Goal: Information Seeking & Learning: Understand process/instructions

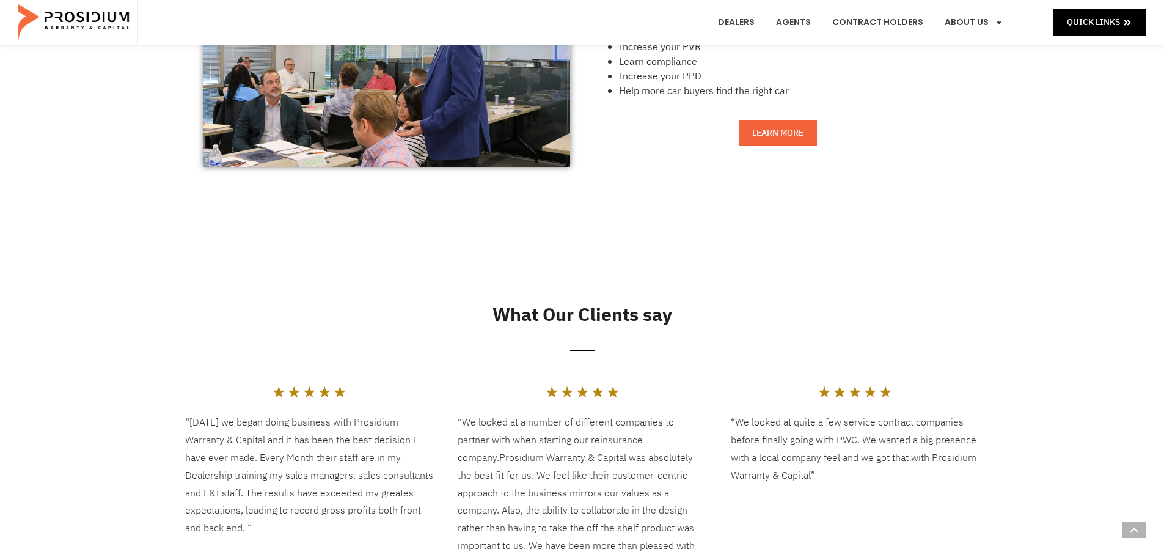
scroll to position [1214, 0]
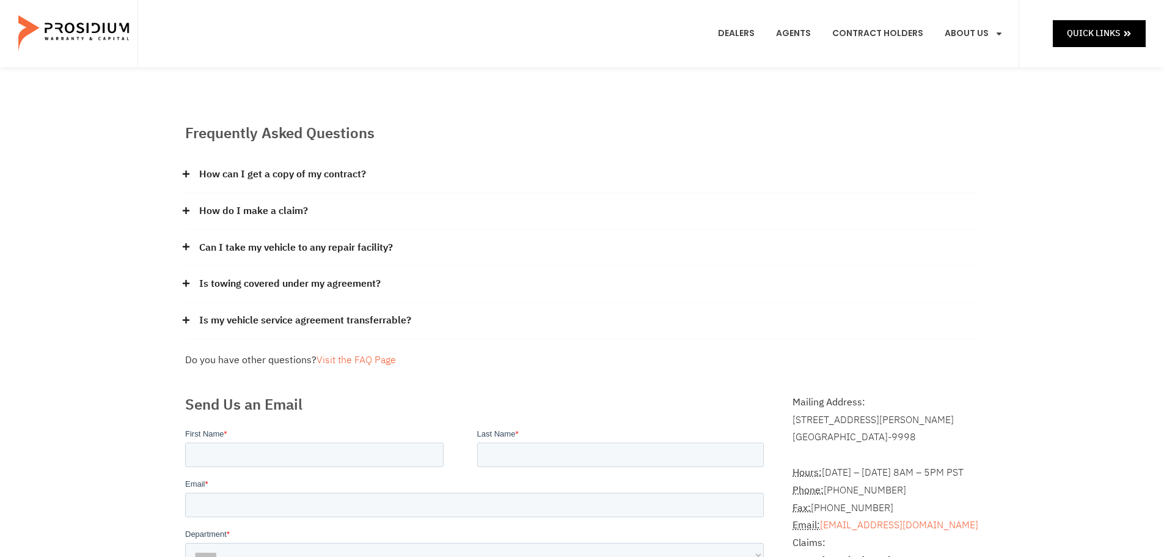
click at [272, 212] on e-page-transition at bounding box center [582, 278] width 1164 height 557
click at [186, 211] on icon at bounding box center [185, 210] width 7 height 7
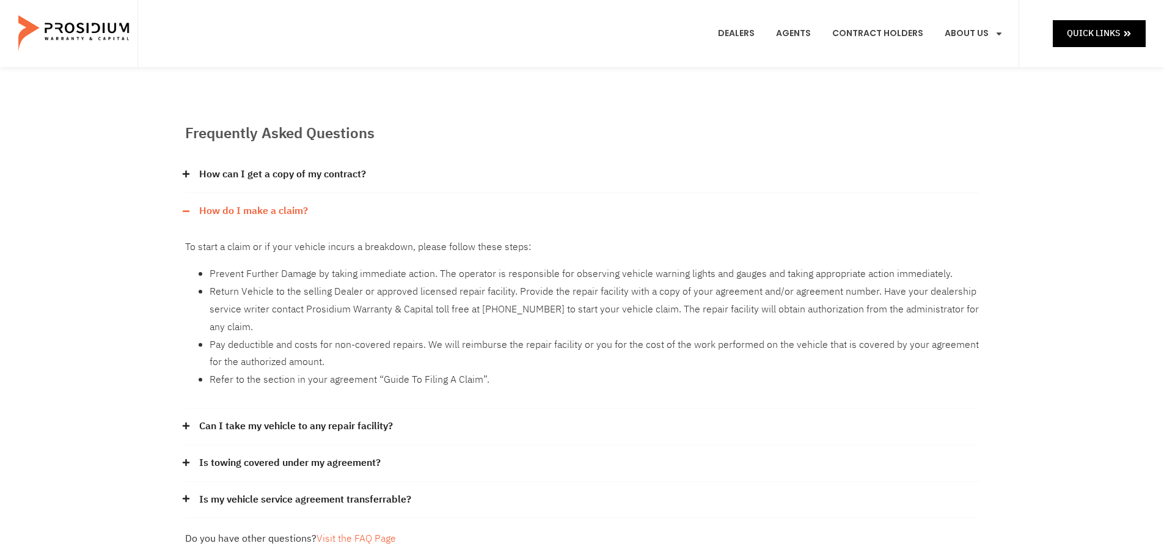
click at [191, 428] on span at bounding box center [189, 426] width 8 height 9
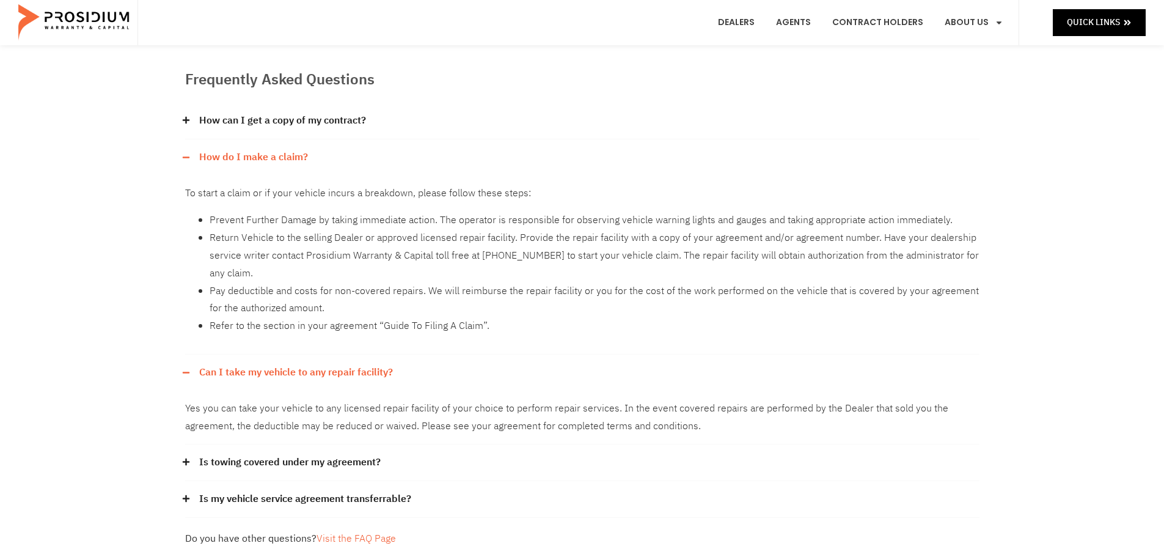
scroll to position [55, 0]
click at [269, 326] on li "Refer to the section in your agreement “Guide To Filing A Claim”." at bounding box center [595, 325] width 770 height 18
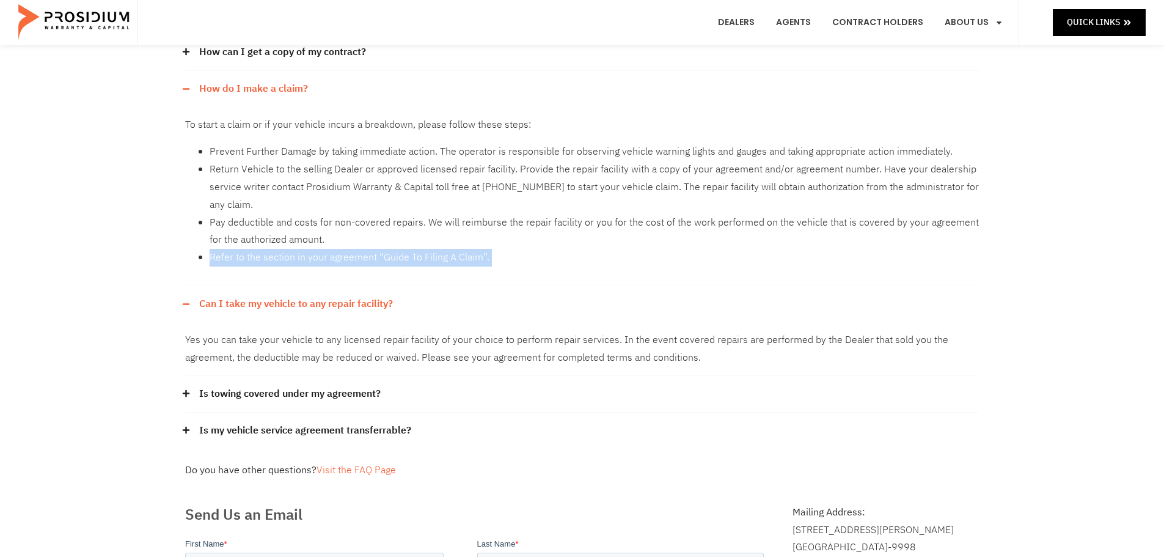
scroll to position [122, 0]
click at [285, 153] on li "Prevent Further Damage by taking immediate action. The operator is responsible …" at bounding box center [595, 153] width 770 height 18
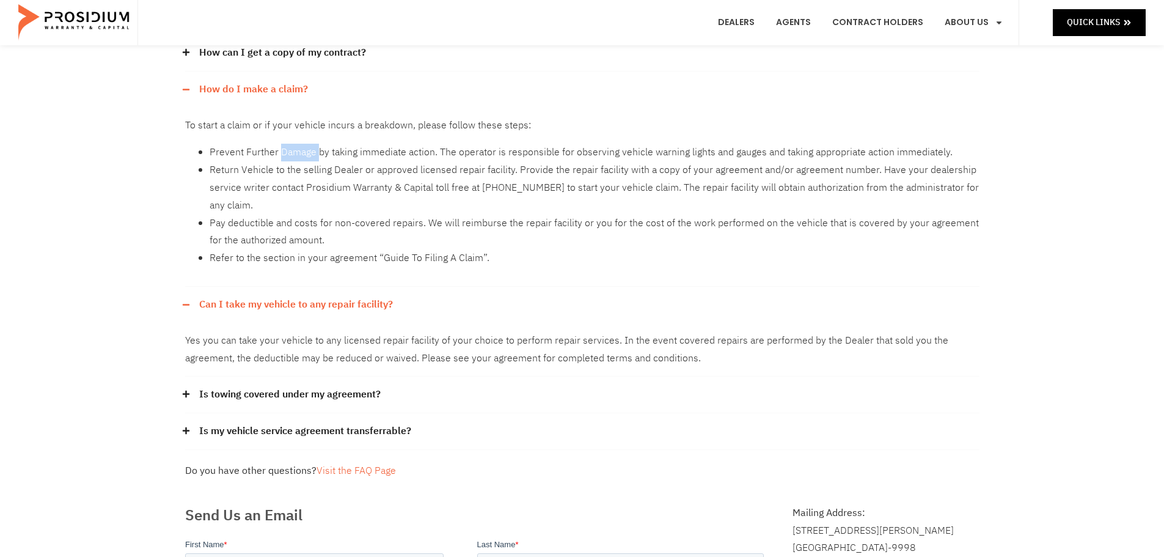
click at [285, 153] on li "Prevent Further Damage by taking immediate action. The operator is responsible …" at bounding box center [595, 153] width 770 height 18
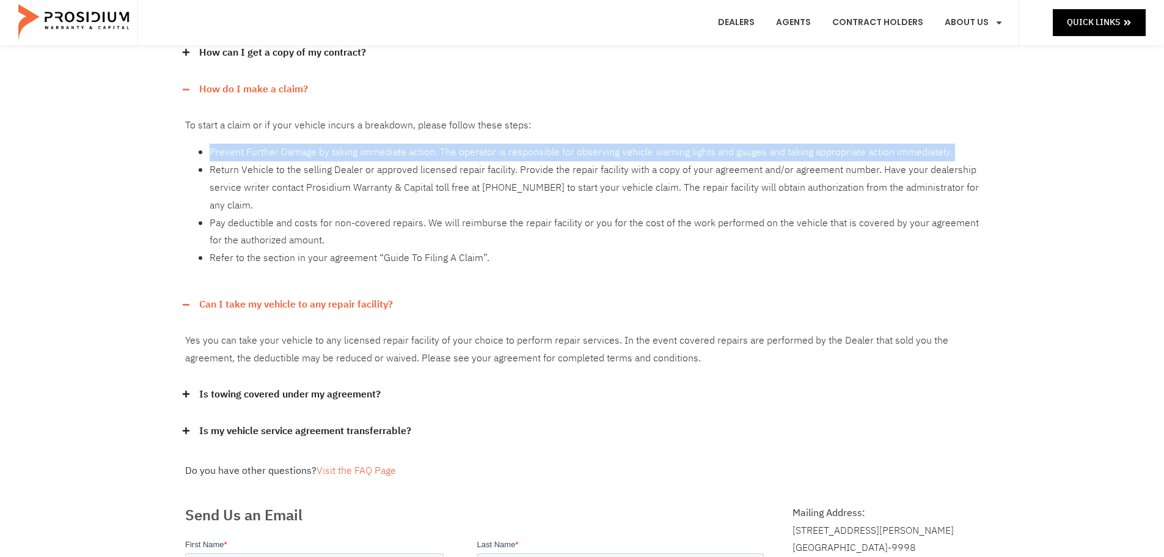
click at [285, 153] on li "Prevent Further Damage by taking immediate action. The operator is responsible …" at bounding box center [595, 153] width 770 height 18
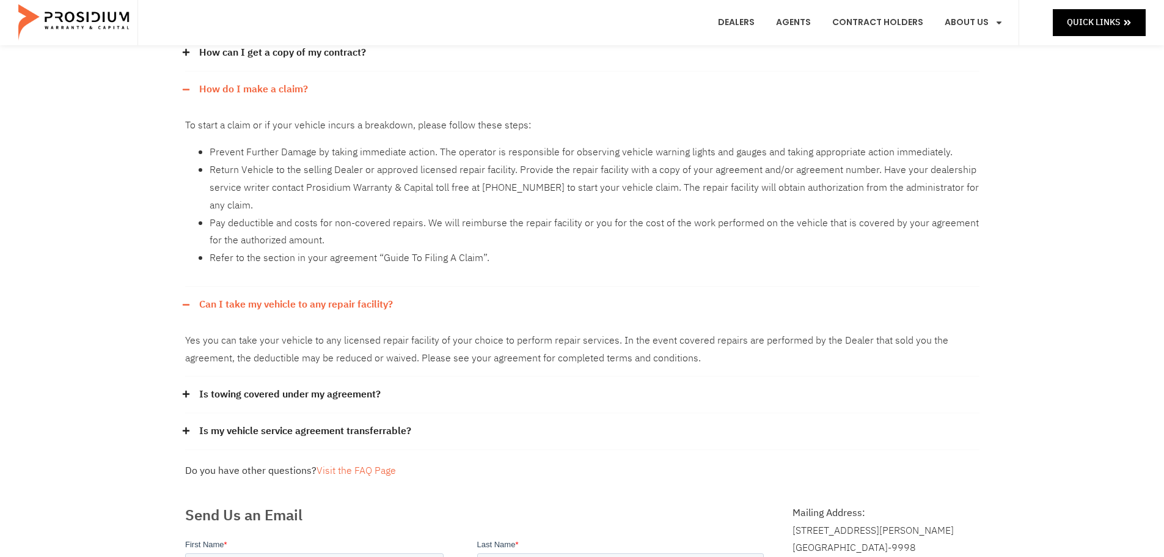
click at [288, 173] on li "Return Vehicle to the selling Dealer or approved licensed repair facility. Prov…" at bounding box center [595, 187] width 770 height 53
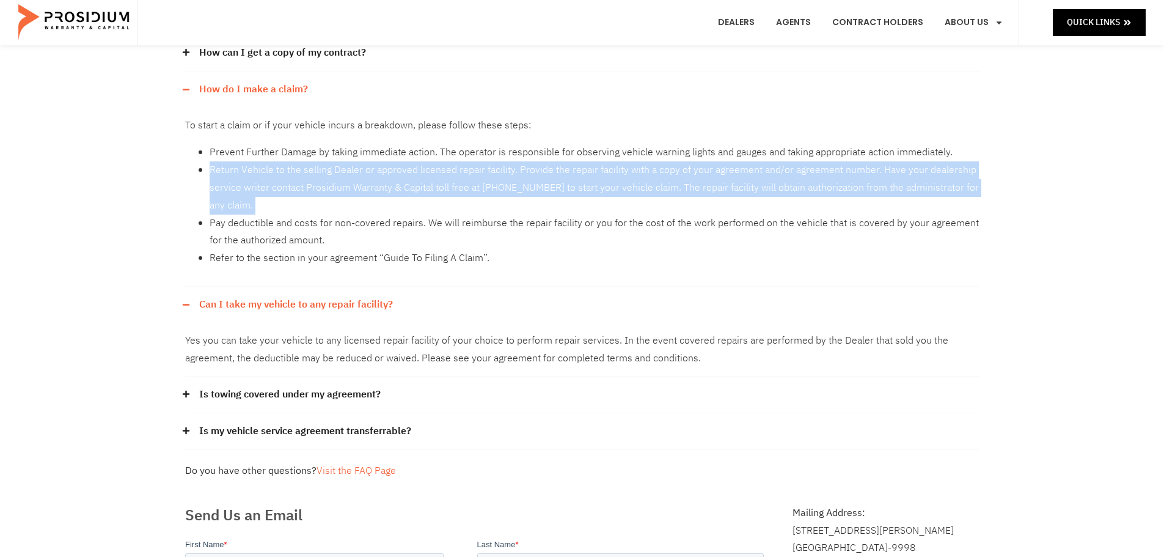
click at [288, 173] on li "Return Vehicle to the selling Dealer or approved licensed repair facility. Prov…" at bounding box center [595, 187] width 770 height 53
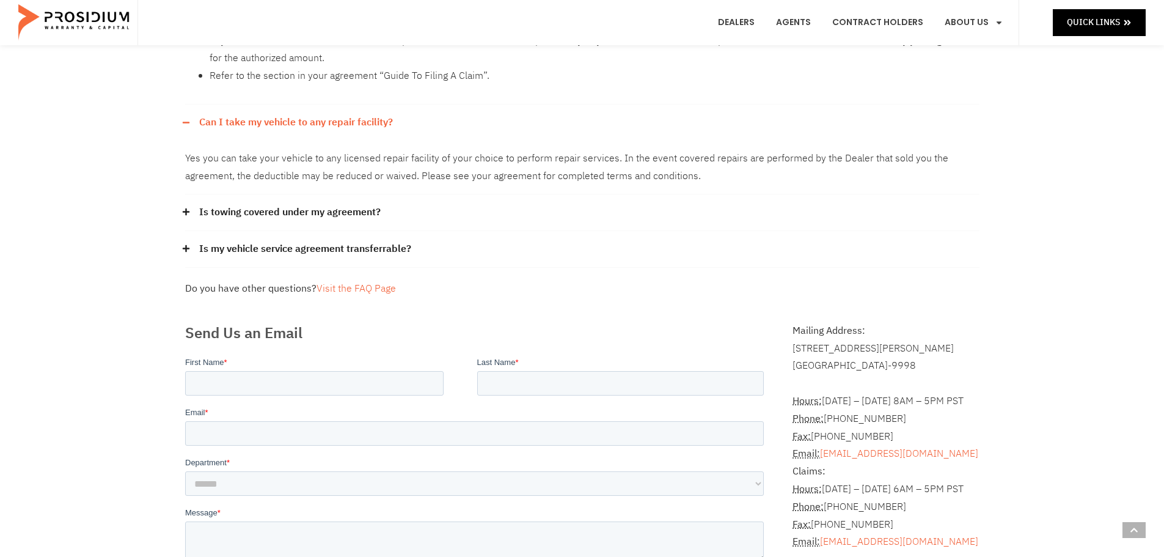
scroll to position [304, 0]
